Goal: Contribute content

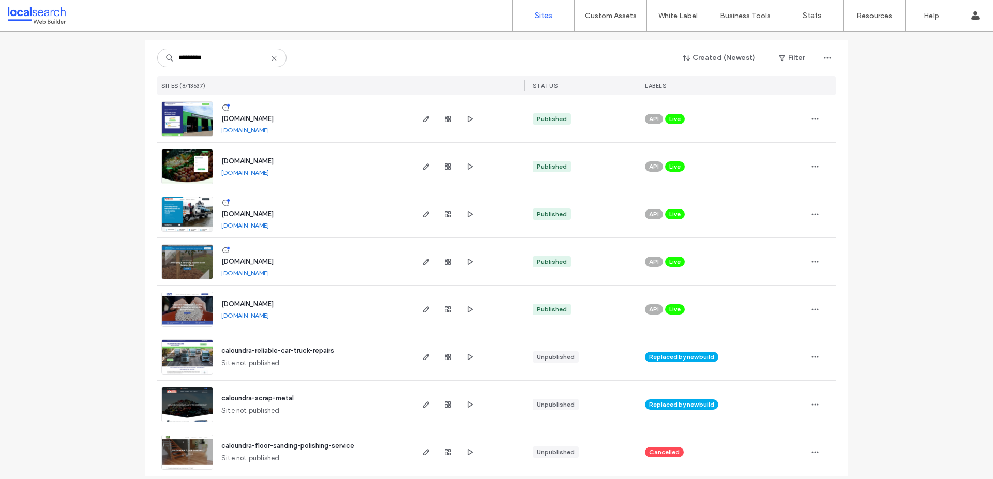
scroll to position [71, 0]
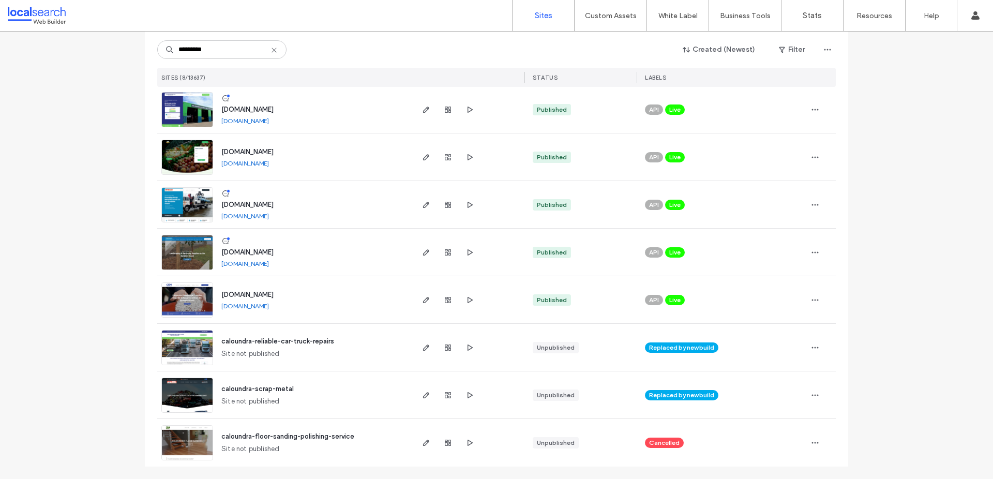
type input "*********"
click at [192, 254] on img at bounding box center [187, 270] width 51 height 70
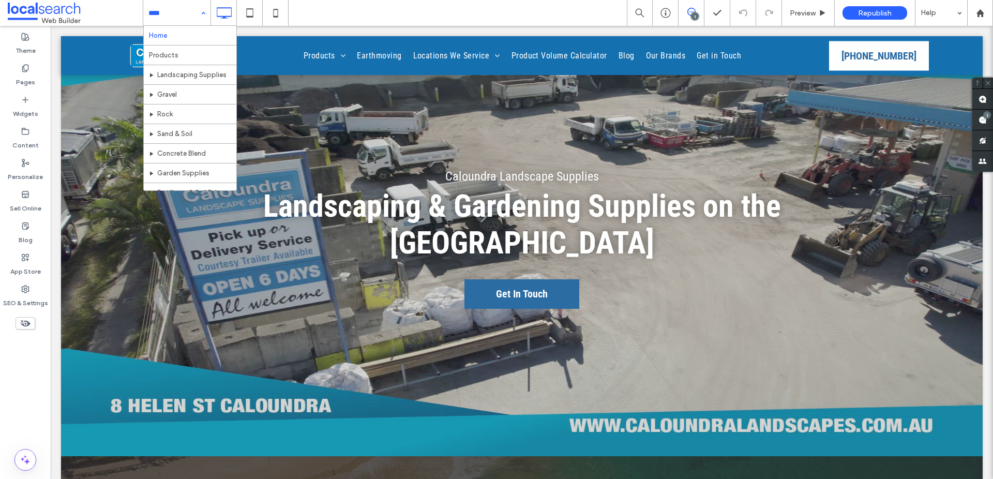
click at [202, 16] on div "Home Products Landscaping Supplies Gravel Rock Sand & Soil Concrete Blend Garde…" at bounding box center [176, 13] width 67 height 26
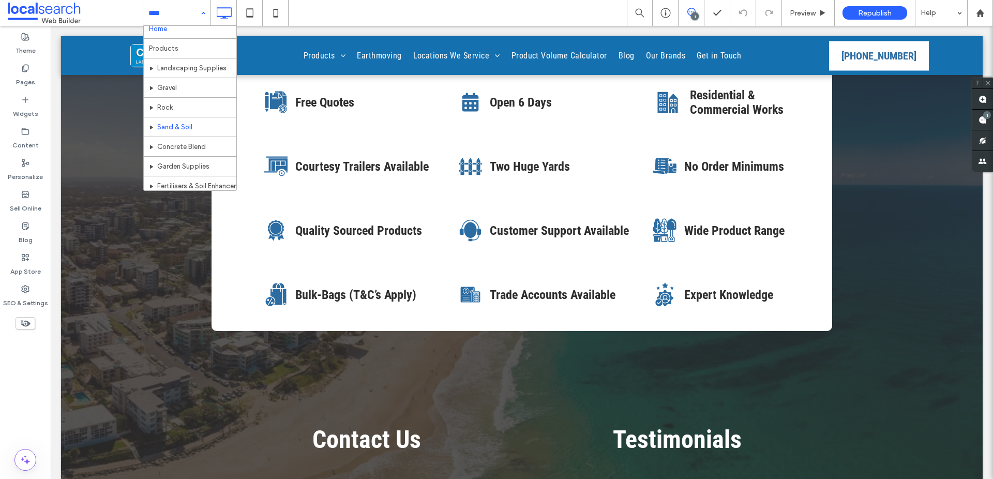
scroll to position [17, 0]
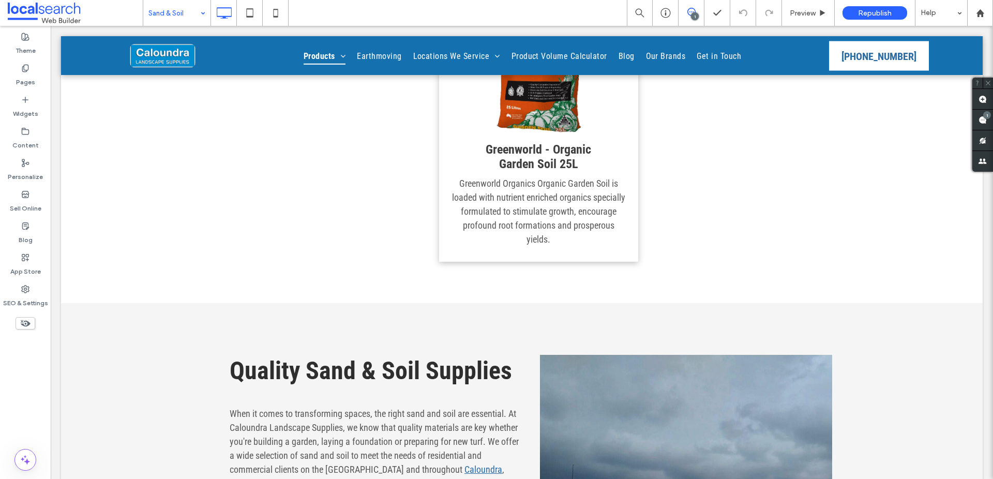
scroll to position [1415, 0]
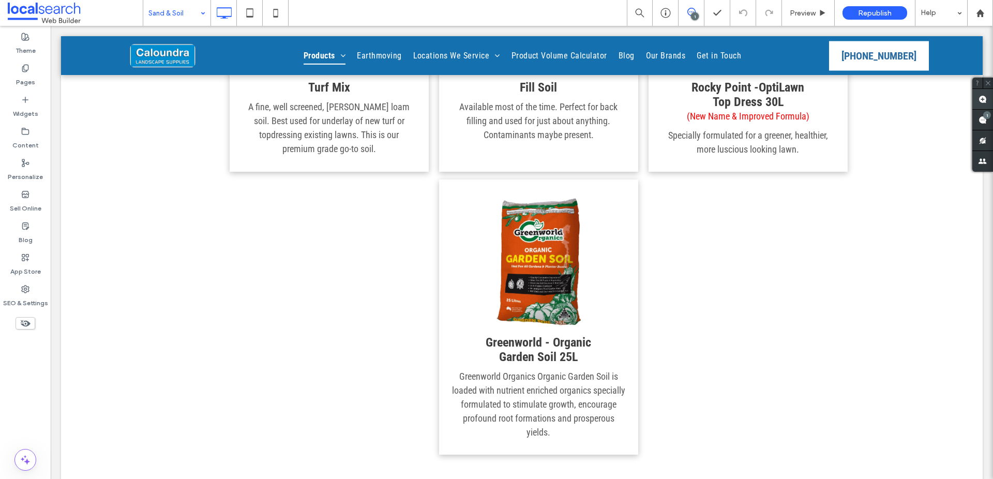
click at [980, 100] on use at bounding box center [983, 99] width 8 height 8
click at [710, 271] on div "Click To Paste" at bounding box center [741, 318] width 184 height 273
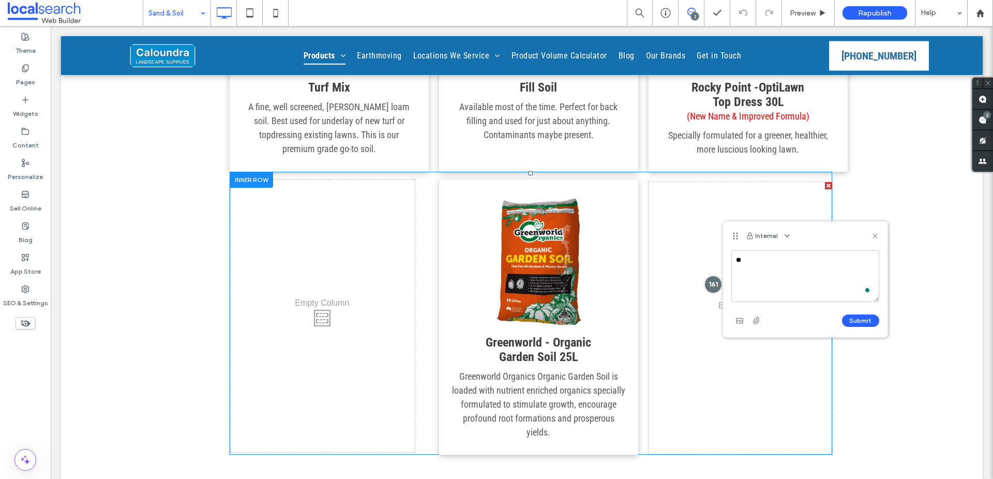
type textarea "*"
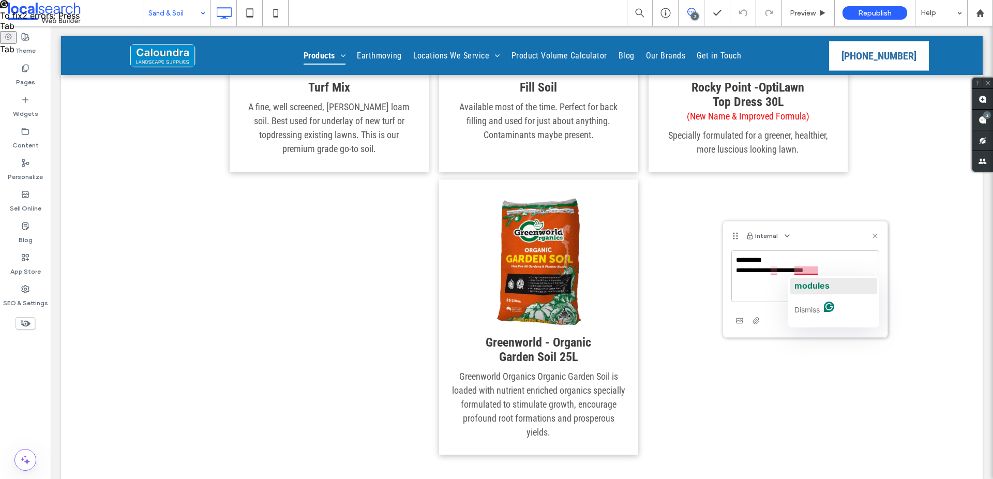
click at [817, 290] on span "modules" at bounding box center [812, 285] width 35 height 10
click at [842, 270] on textarea "**********" at bounding box center [806, 276] width 148 height 52
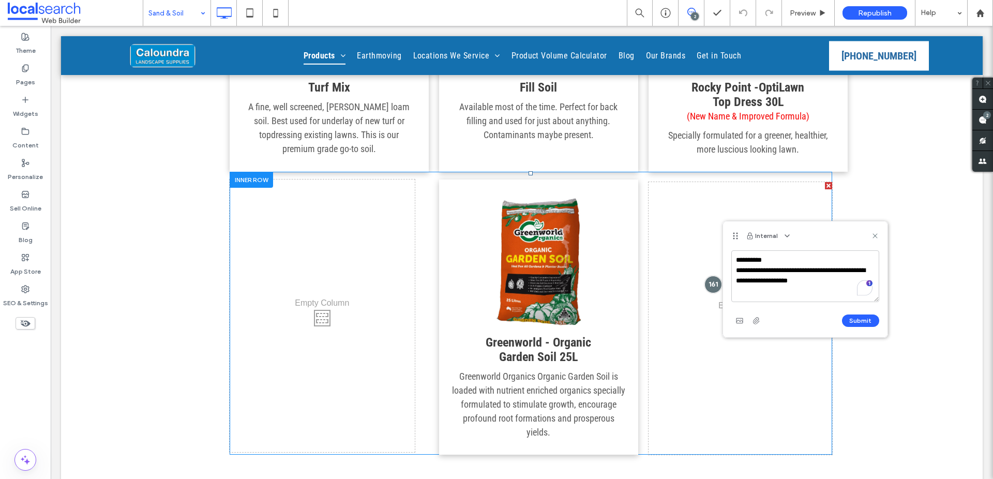
drag, startPoint x: 887, startPoint y: 308, endPoint x: 719, endPoint y: 246, distance: 178.8
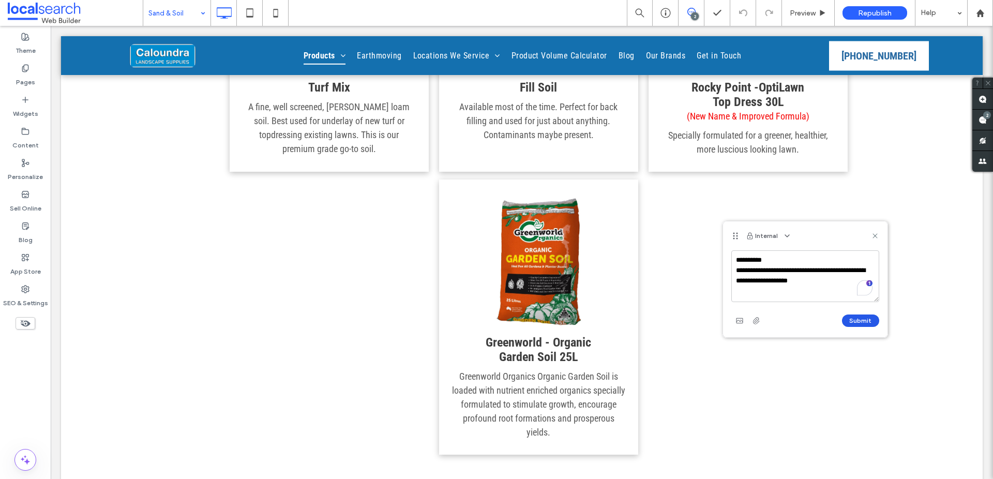
type textarea "**********"
click at [872, 318] on button "Submit" at bounding box center [860, 321] width 37 height 12
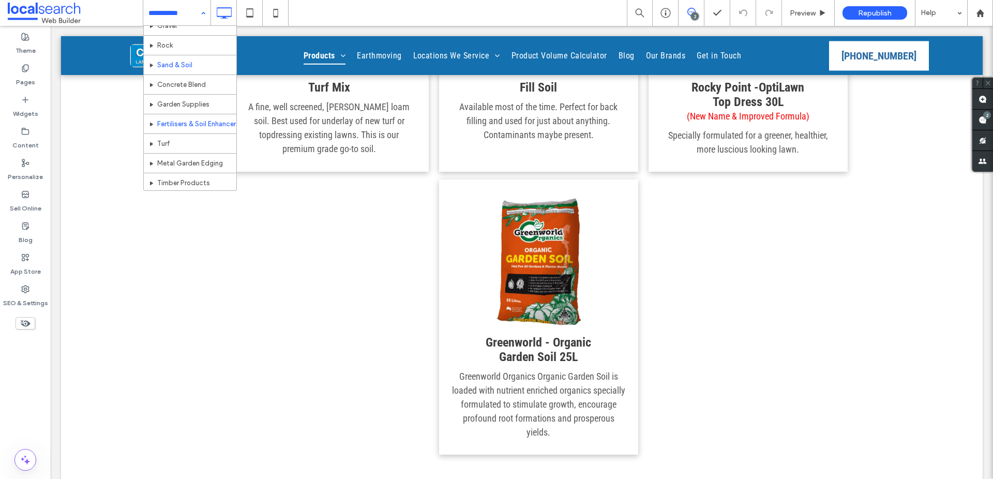
scroll to position [71, 0]
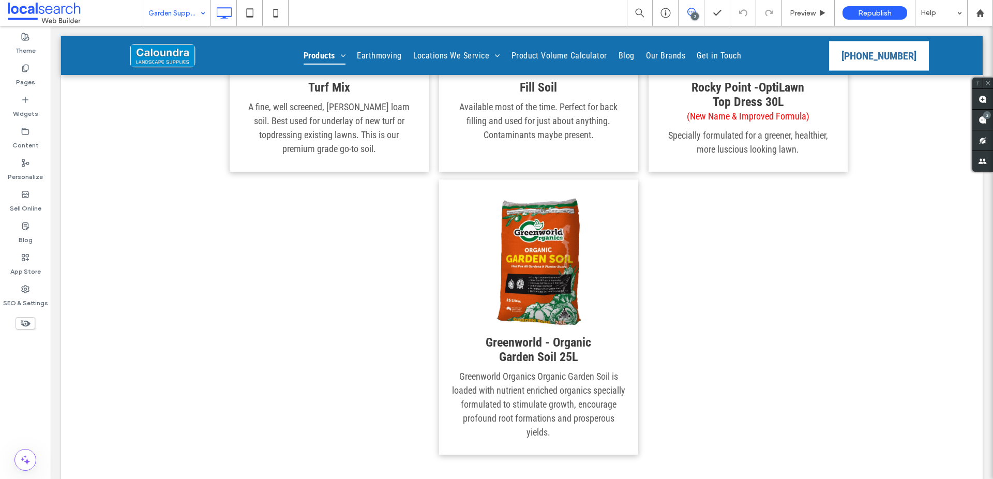
drag, startPoint x: 188, startPoint y: 98, endPoint x: 170, endPoint y: 71, distance: 33.2
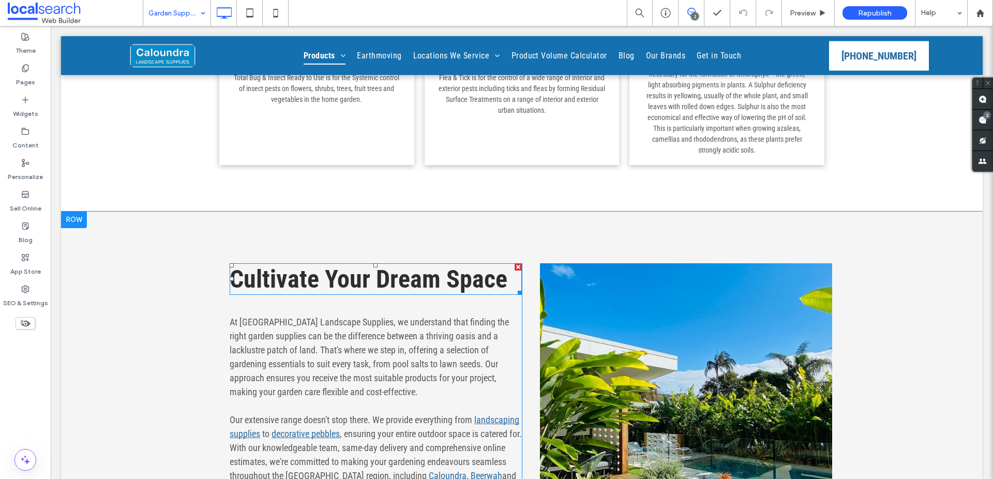
scroll to position [4785, 0]
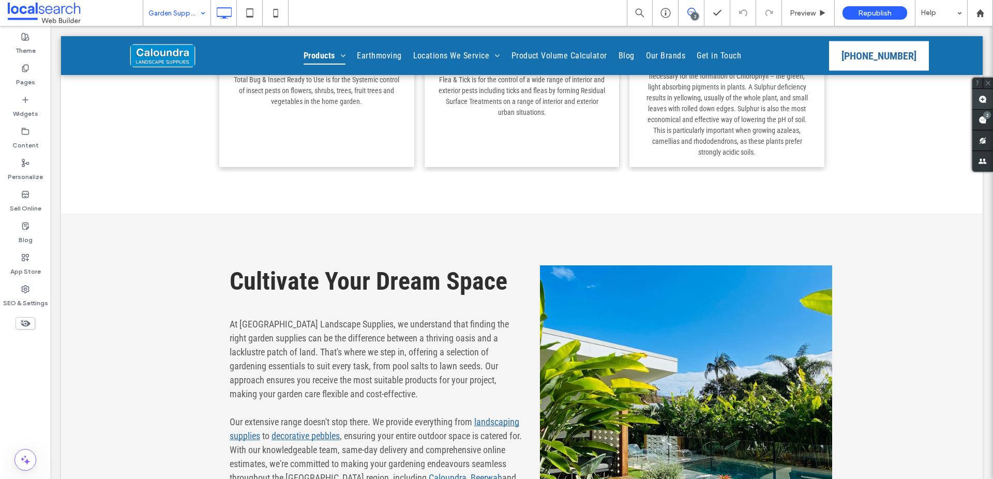
click at [981, 97] on use at bounding box center [983, 99] width 8 height 8
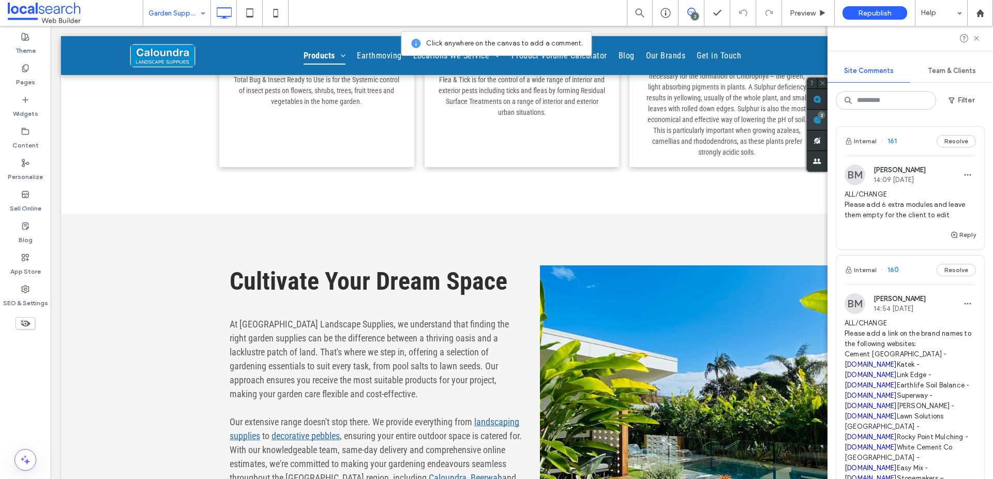
click at [982, 119] on div "Site Comments Team & Clients Filter Internal 161 Resolve BM Bethany McDonald 14…" at bounding box center [911, 252] width 166 height 453
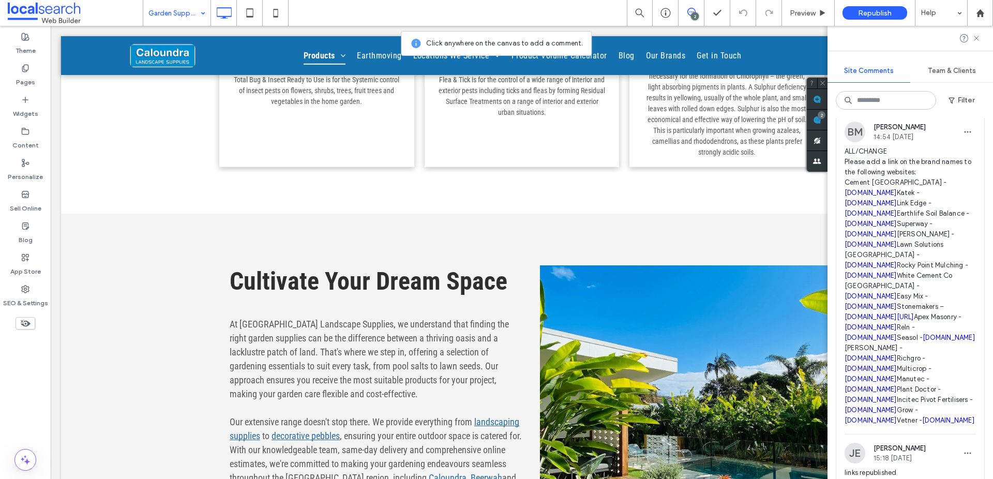
scroll to position [125, 0]
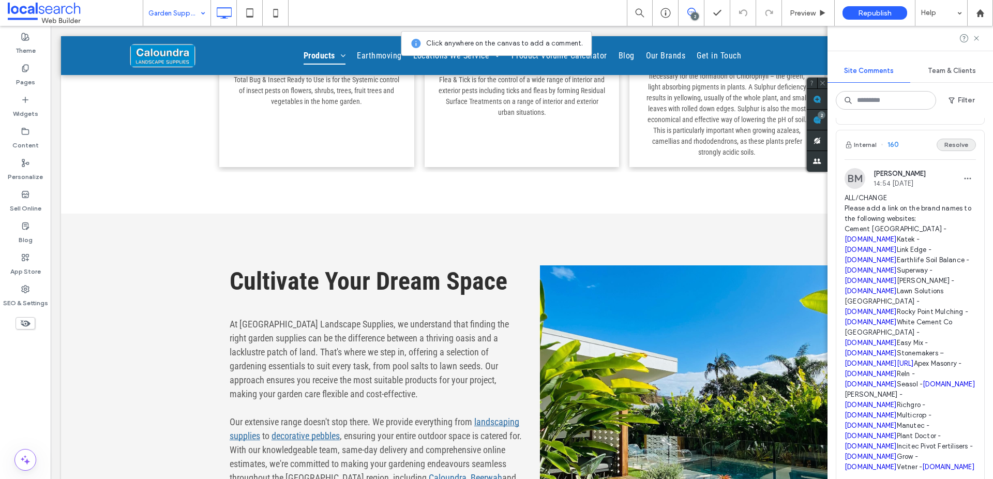
click at [958, 146] on button "Resolve" at bounding box center [956, 145] width 39 height 12
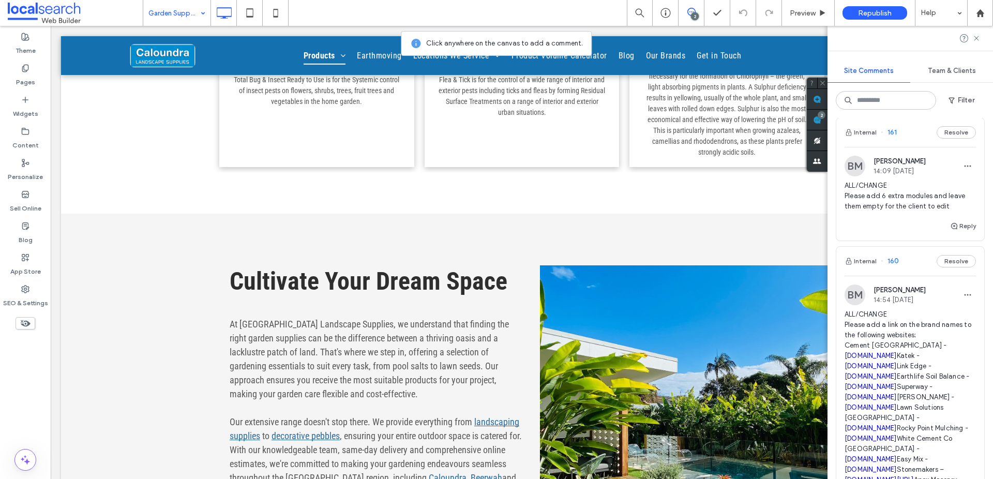
scroll to position [0, 0]
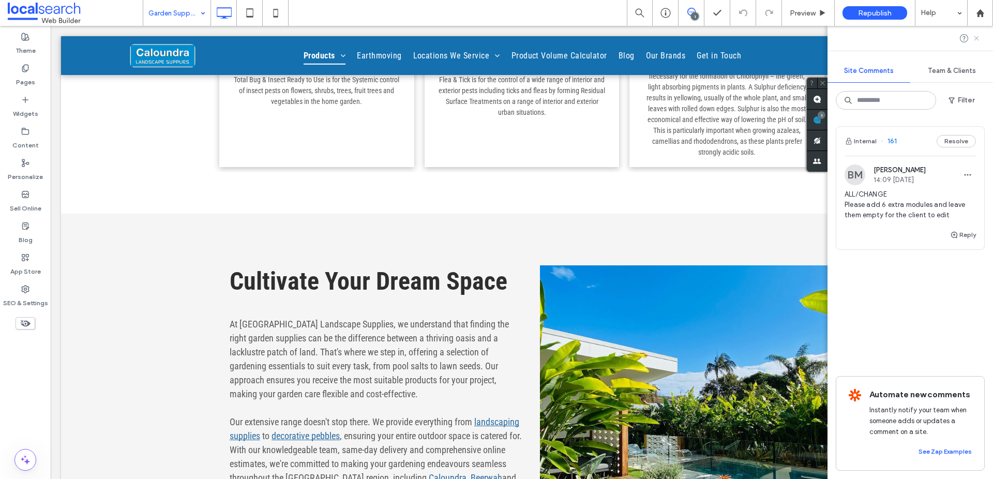
click at [975, 41] on icon at bounding box center [977, 38] width 8 height 8
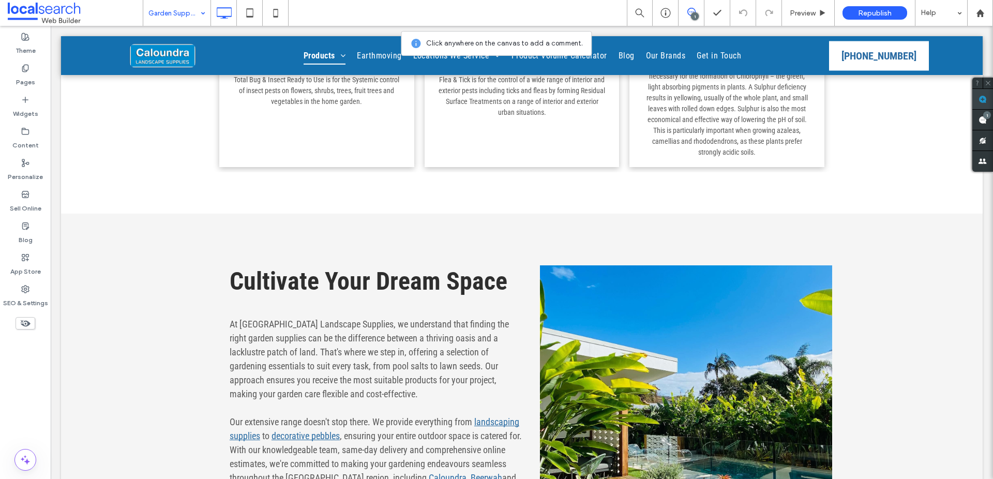
drag, startPoint x: 985, startPoint y: 99, endPoint x: 886, endPoint y: 85, distance: 100.3
click at [985, 99] on use at bounding box center [983, 99] width 8 height 8
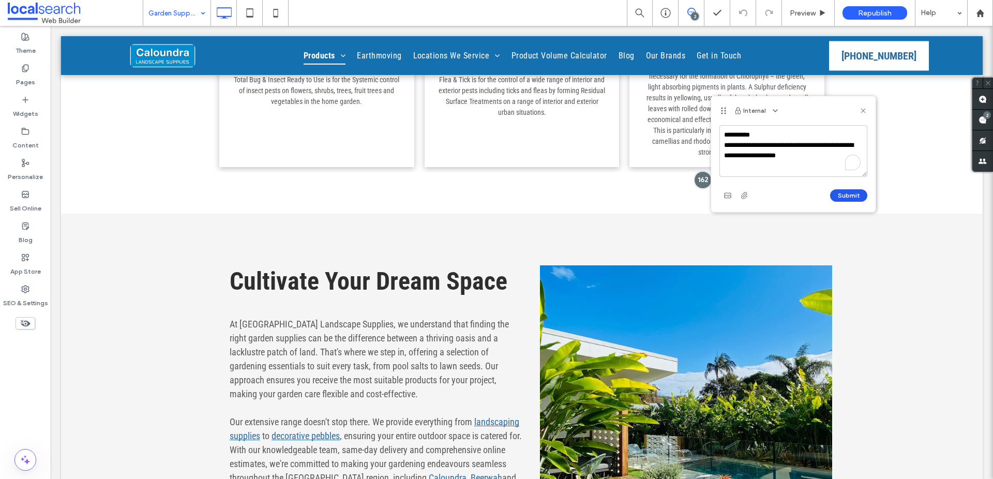
type textarea "**********"
click at [850, 194] on button "Submit" at bounding box center [848, 195] width 37 height 12
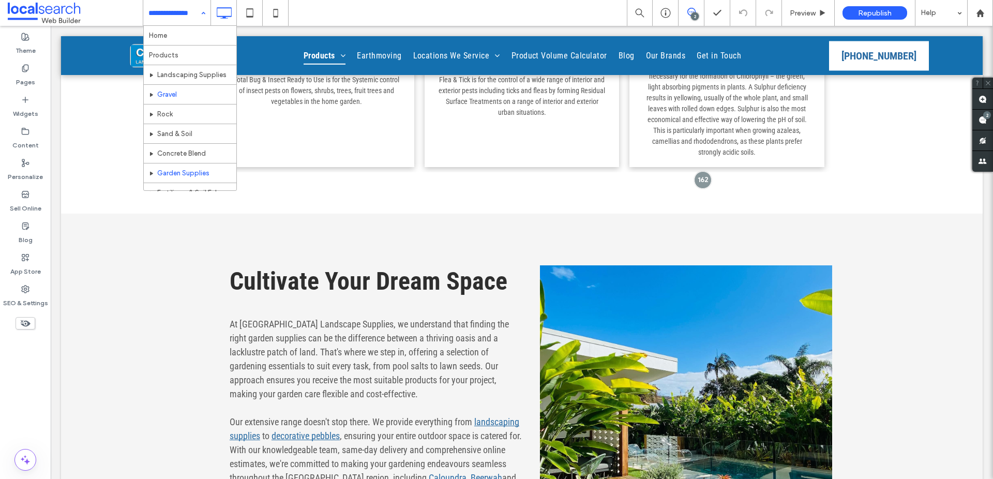
scroll to position [87, 0]
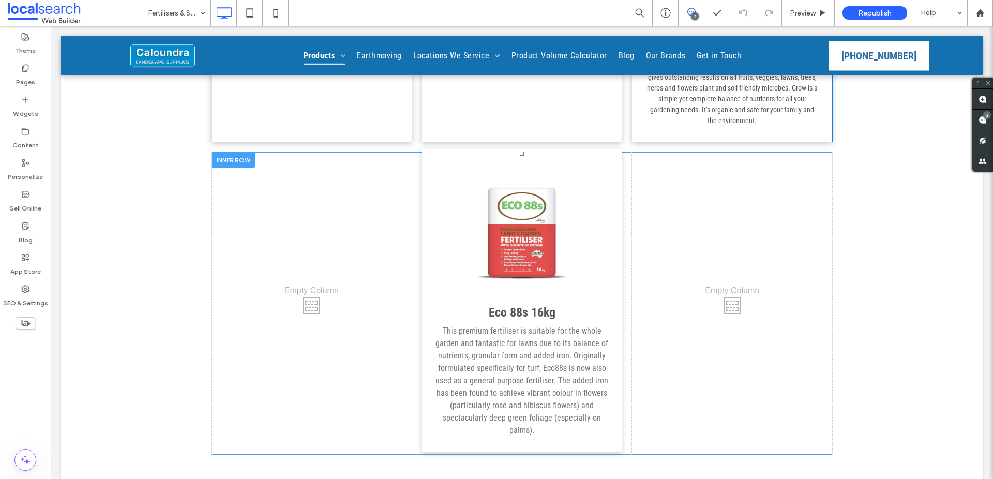
scroll to position [6024, 0]
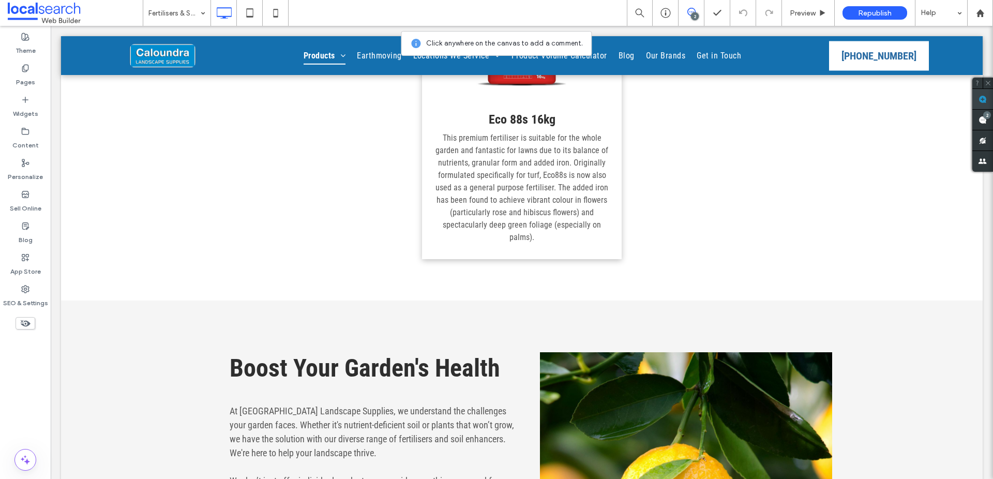
click at [983, 94] on span at bounding box center [983, 99] width 21 height 20
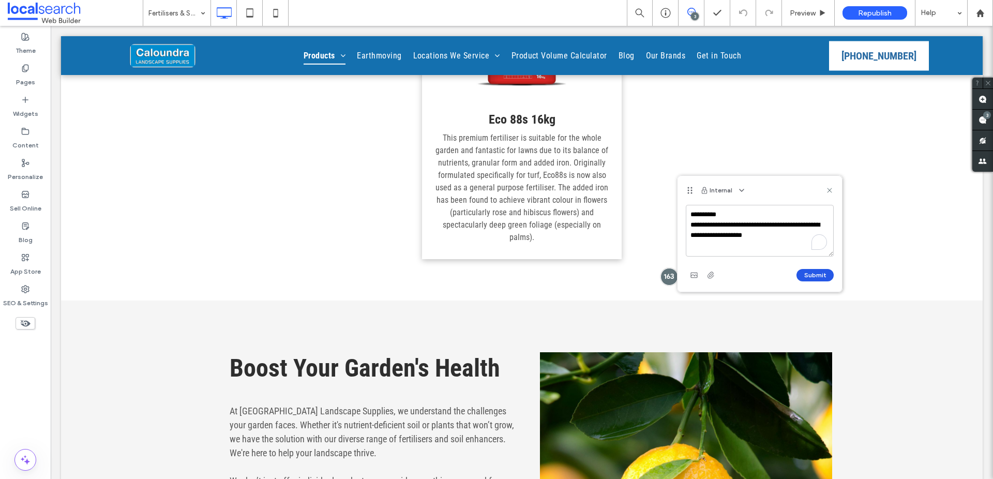
type textarea "**********"
click at [821, 277] on button "Submit" at bounding box center [815, 275] width 37 height 12
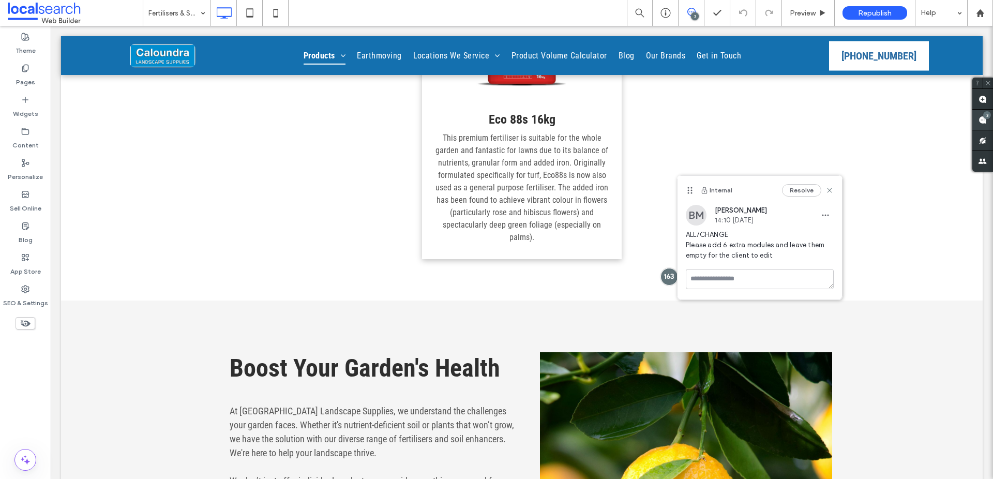
click at [980, 117] on div "3" at bounding box center [983, 120] width 21 height 21
